Goal: Navigation & Orientation: Find specific page/section

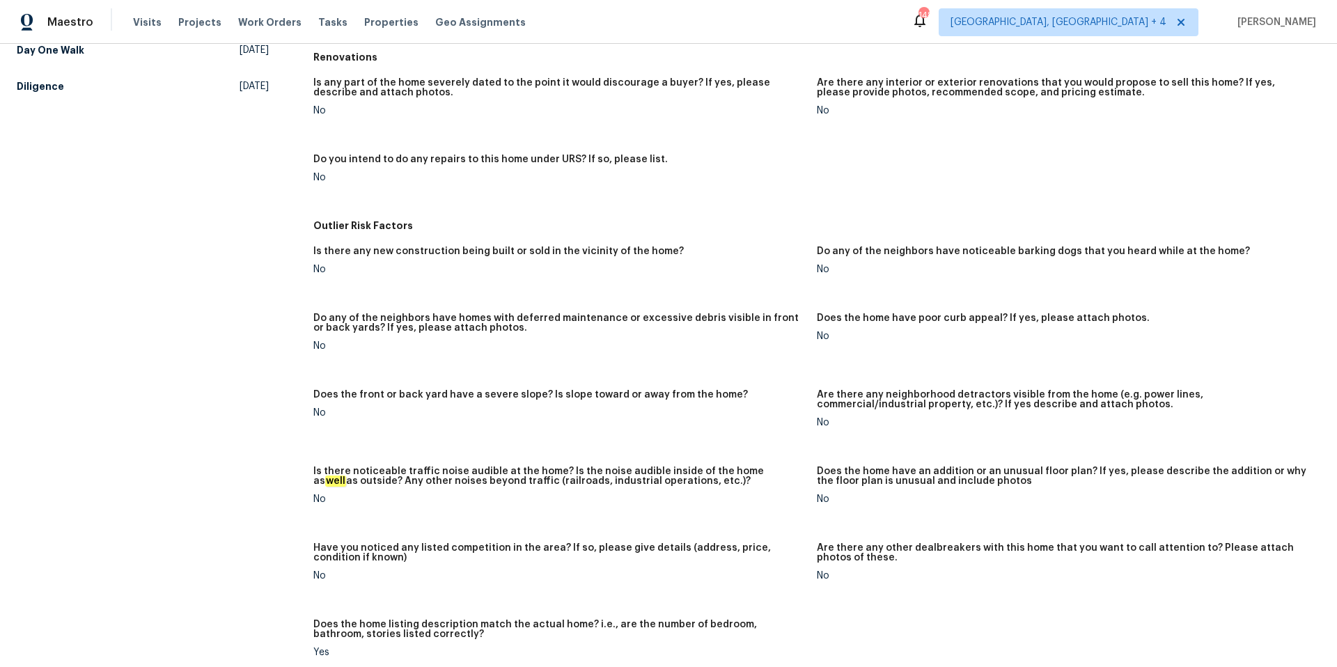
scroll to position [588, 0]
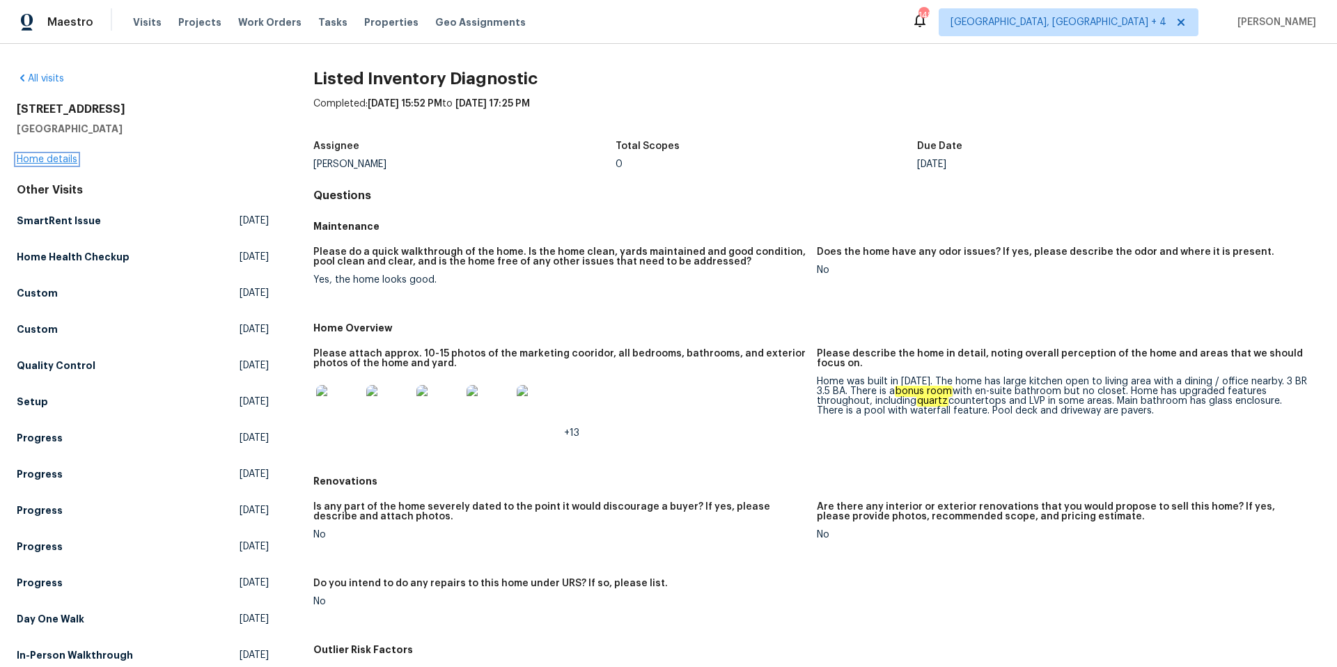
click at [68, 158] on link "Home details" at bounding box center [47, 160] width 61 height 10
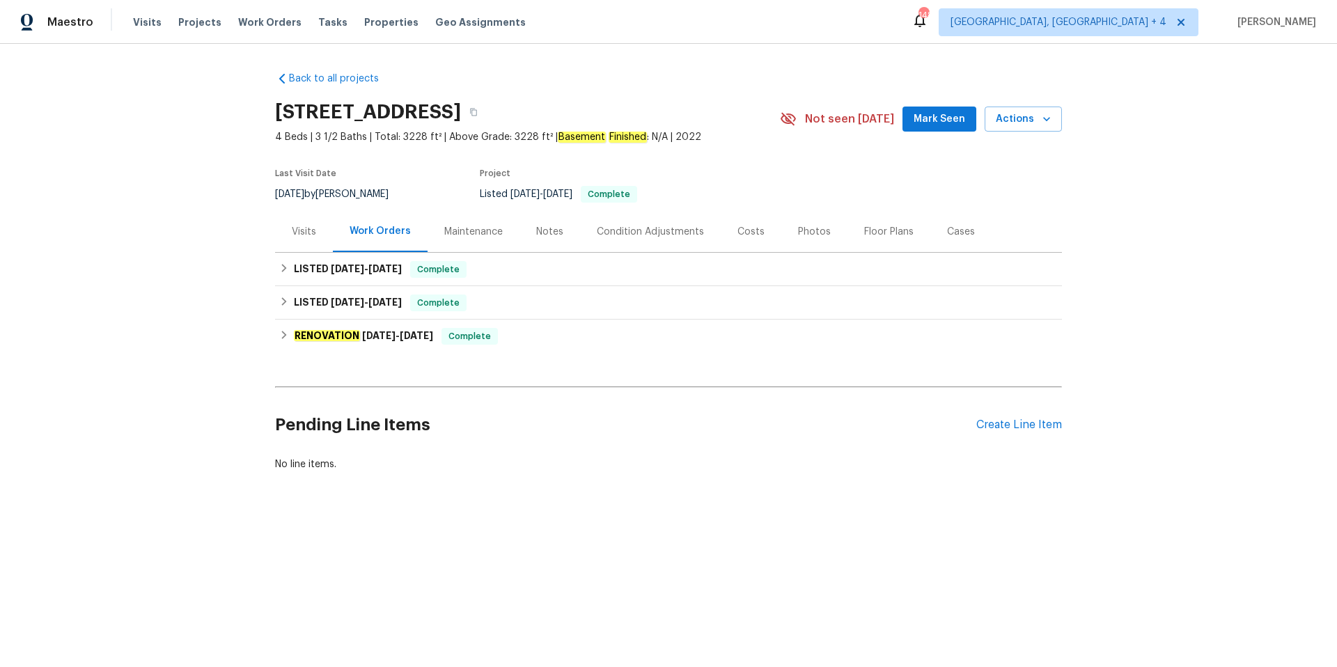
click at [798, 229] on div "Photos" at bounding box center [814, 232] width 33 height 14
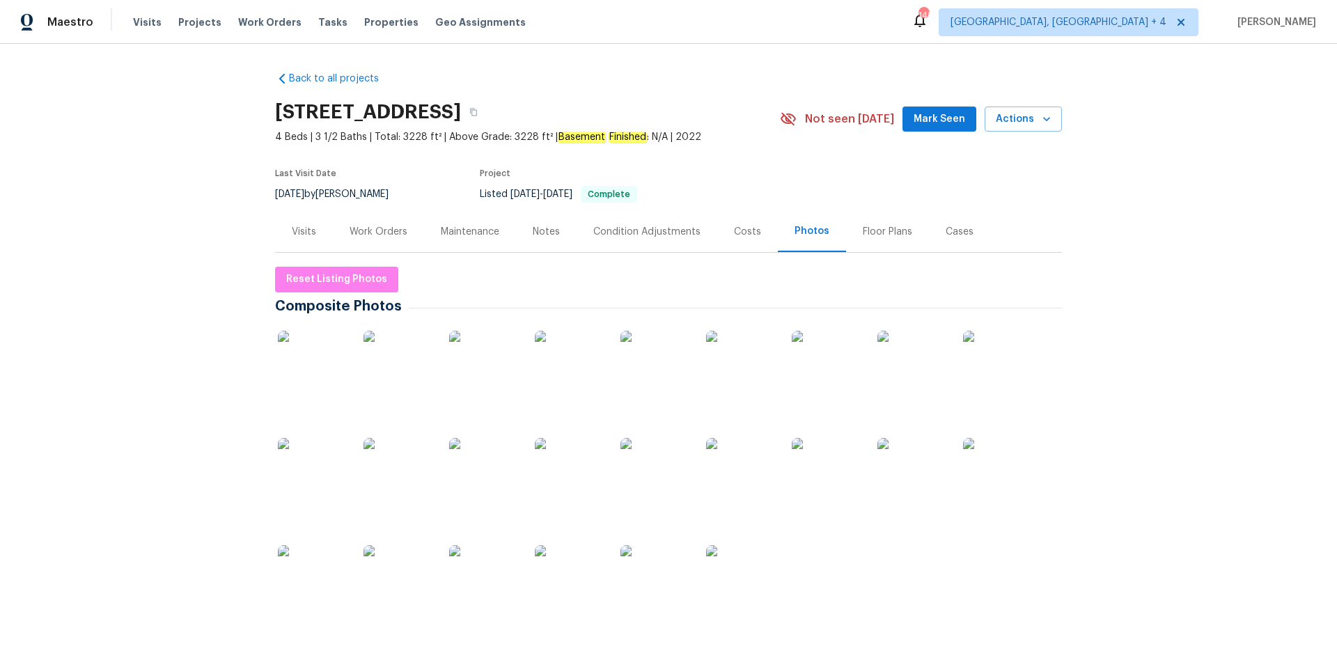
click at [882, 233] on div "Floor Plans" at bounding box center [886, 232] width 49 height 14
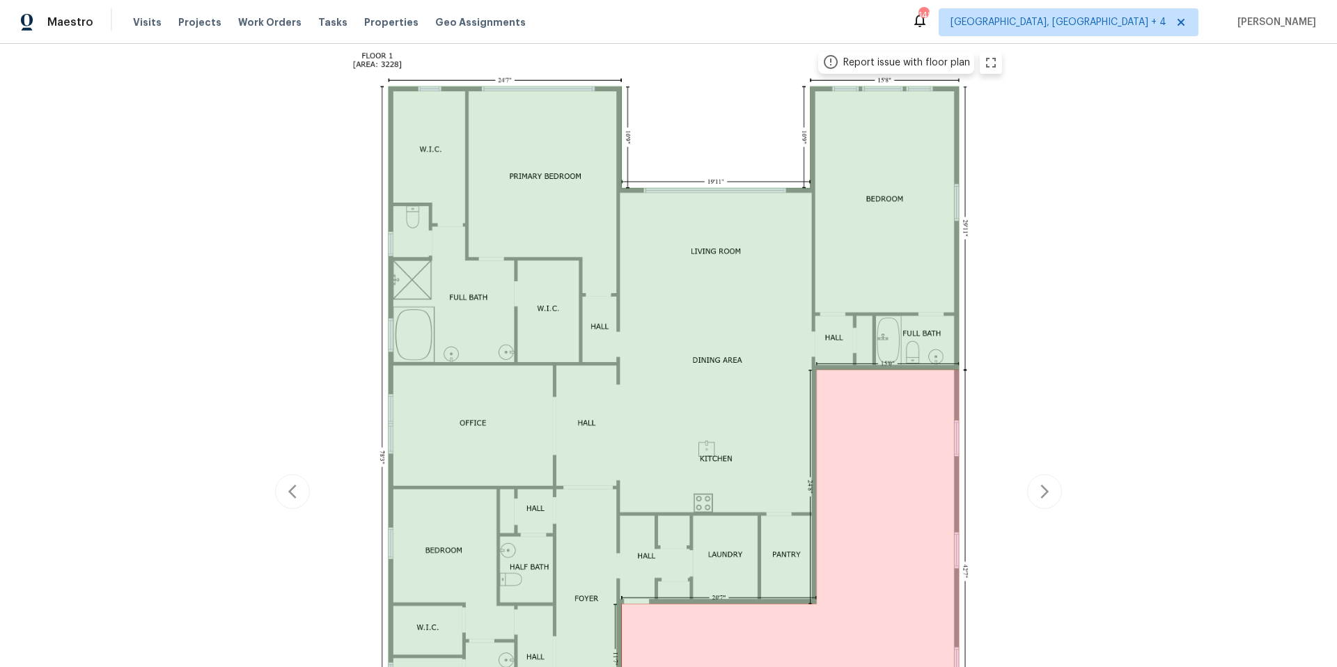
scroll to position [223, 0]
